Goal: Information Seeking & Learning: Learn about a topic

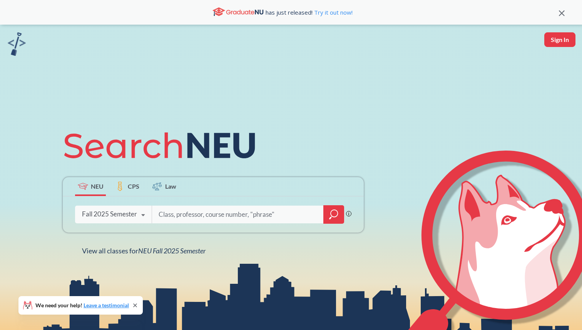
click at [201, 220] on input "search" at bounding box center [238, 214] width 160 height 16
type input "B"
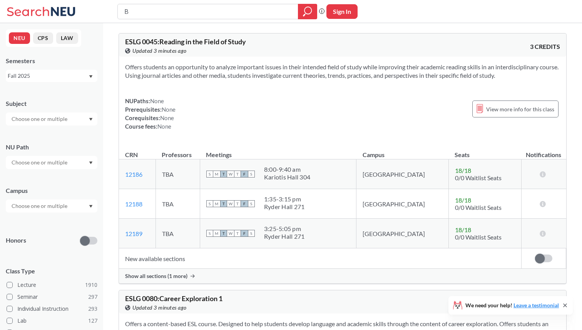
click at [215, 10] on input "B" at bounding box center [207, 11] width 169 height 13
click at [48, 122] on input "text" at bounding box center [40, 118] width 65 height 9
click at [49, 141] on p "Computer Science" at bounding box center [53, 141] width 87 height 8
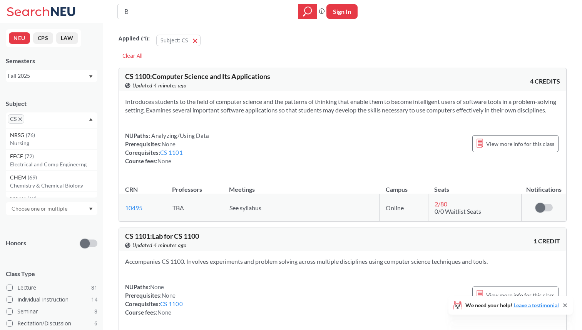
click at [142, 16] on input "B" at bounding box center [207, 11] width 169 height 13
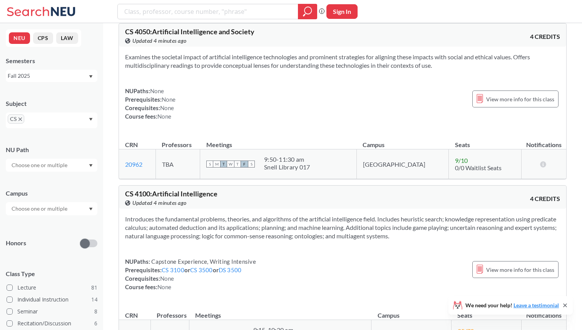
scroll to position [5095, 0]
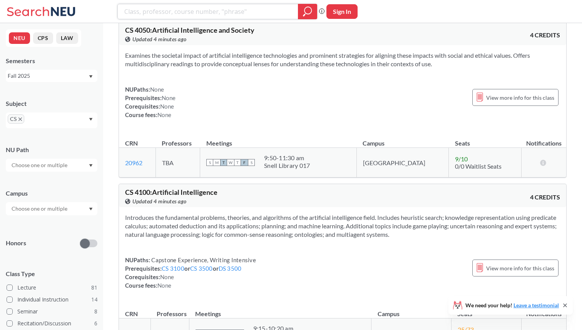
click at [155, 10] on input "search" at bounding box center [207, 11] width 169 height 13
type input "C"
type input "B"
type input "Scalable"
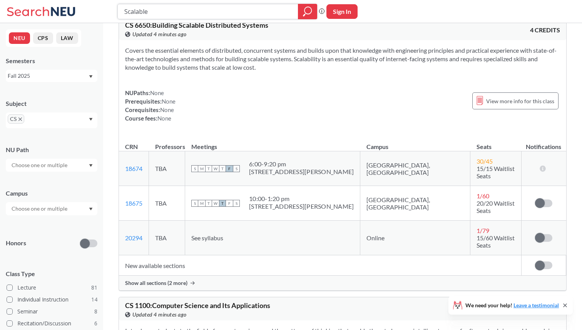
scroll to position [60, 0]
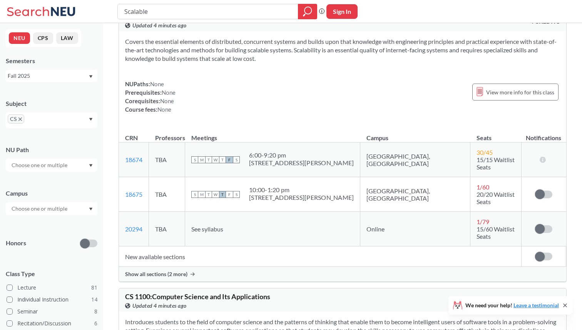
click at [185, 267] on div "Show all sections (2 more)" at bounding box center [342, 274] width 447 height 15
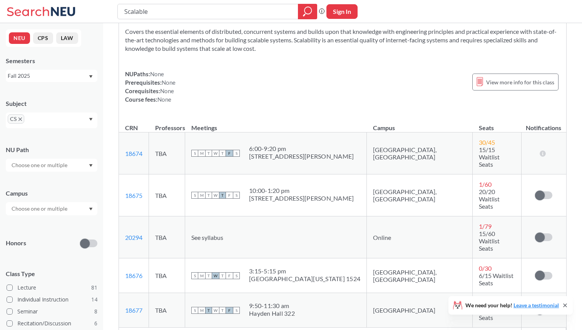
scroll to position [0, 0]
